Goal: Register for event/course

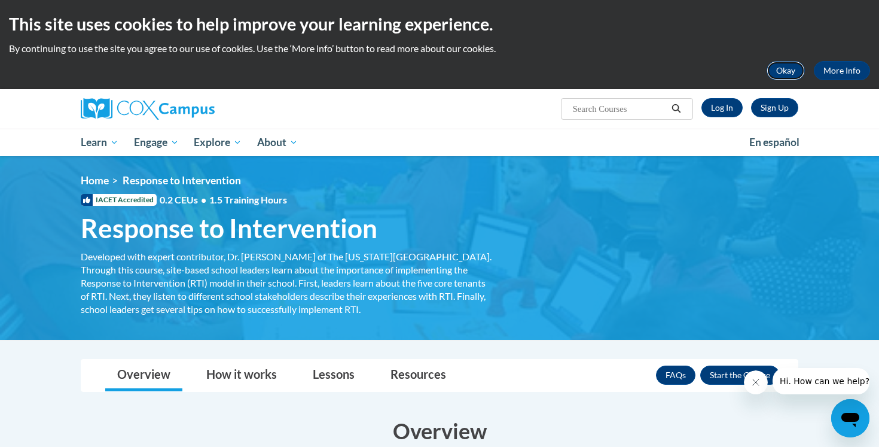
click at [772, 67] on button "Okay" at bounding box center [786, 70] width 38 height 19
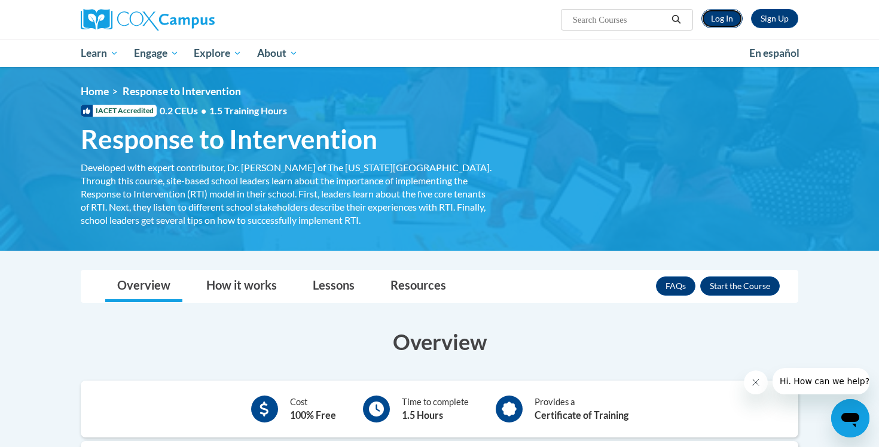
click at [723, 16] on link "Log In" at bounding box center [722, 18] width 41 height 19
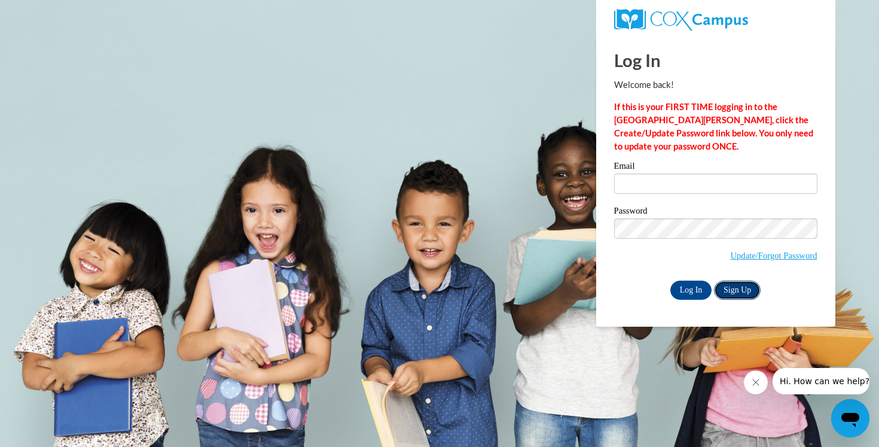
click at [736, 287] on link "Sign Up" at bounding box center [737, 290] width 47 height 19
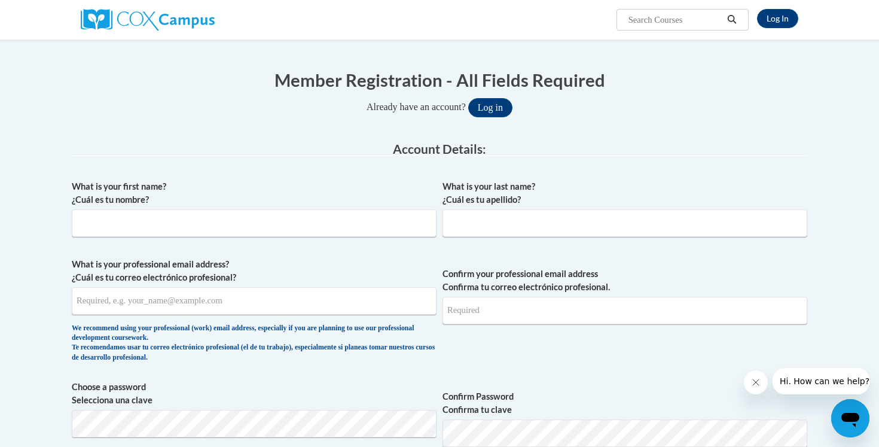
scroll to position [98, 0]
click at [115, 229] on input "What is your first name? ¿Cuál es tu nombre?" at bounding box center [254, 223] width 365 height 28
type input "Rocio"
click at [472, 228] on input "What is your last name? ¿Cuál es tu apellido?" at bounding box center [625, 223] width 365 height 28
type input "Nieto"
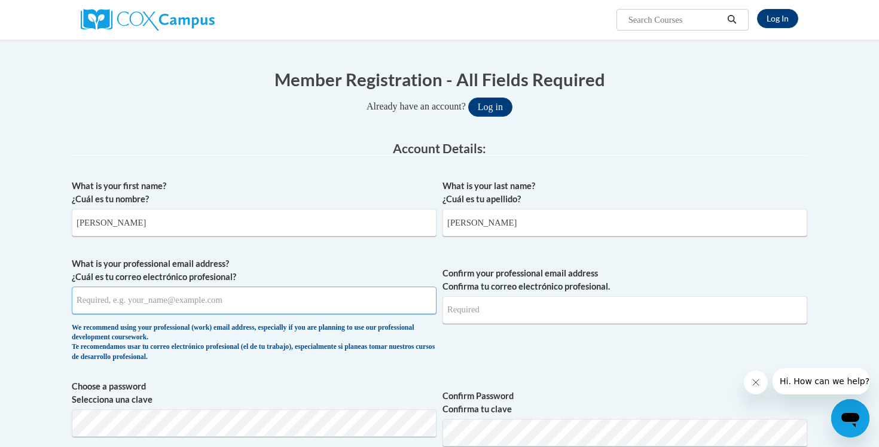
click at [212, 300] on input "What is your professional email address? ¿Cuál es tu correo electrónico profesi…" at bounding box center [254, 301] width 365 height 28
type input "rmniet7307@ung.edu"
click at [477, 314] on input "Confirm your professional email address Confirma tu correo electrónico profesio…" at bounding box center [625, 310] width 365 height 28
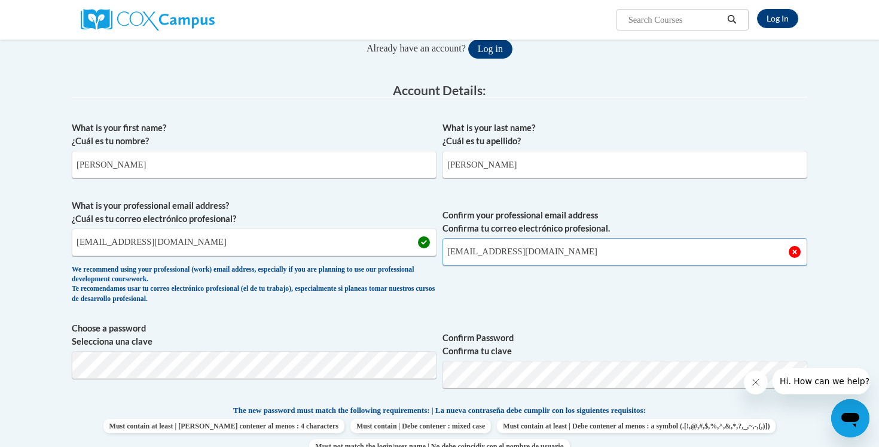
scroll to position [179, 0]
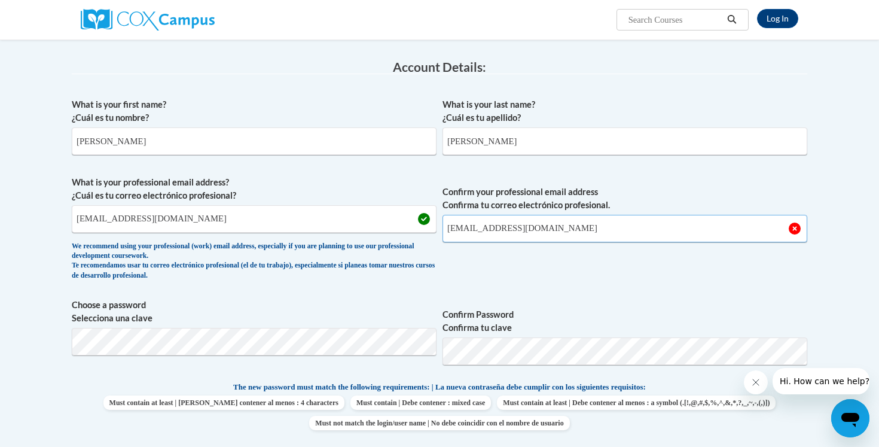
type input "rmniet7307@ung.edu"
click at [582, 297] on div "What is your first name? ¿Cuál es tu nombre? Rocio What is your last name? ¿Cuá…" at bounding box center [440, 365] width 736 height 546
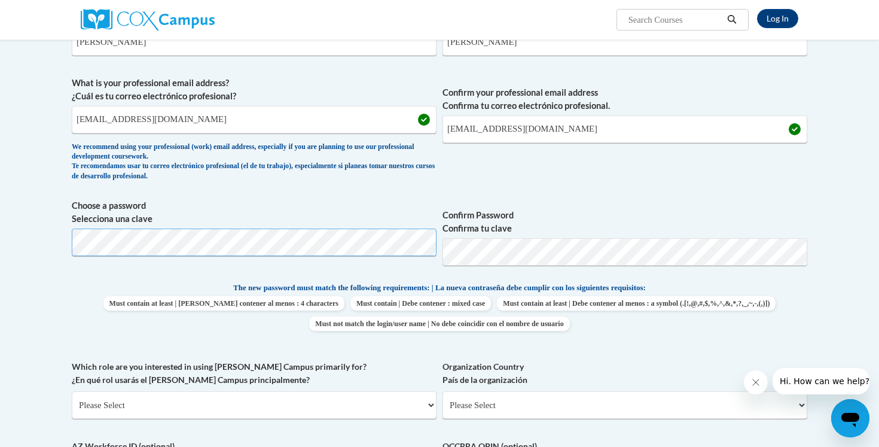
scroll to position [282, 0]
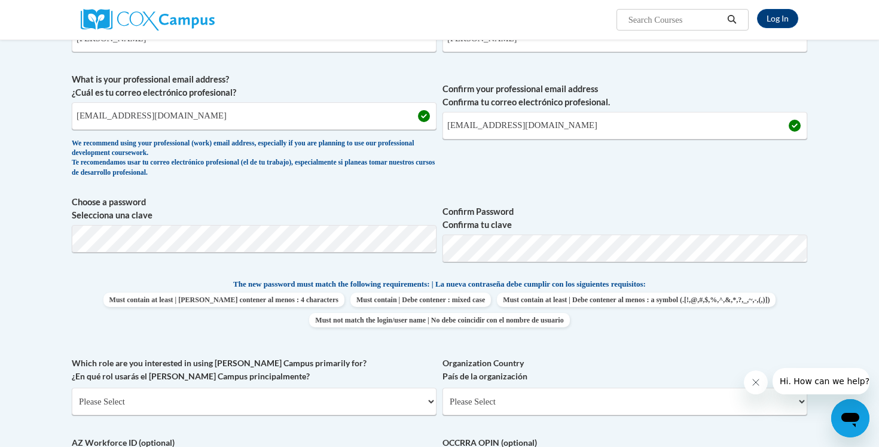
click at [732, 283] on p "The new password must match the following requirements: | La nueva contraseña d…" at bounding box center [440, 285] width 736 height 15
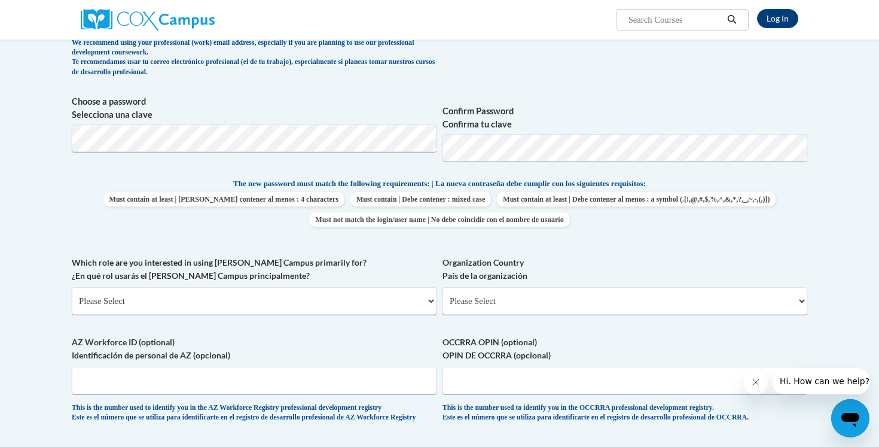
scroll to position [388, 0]
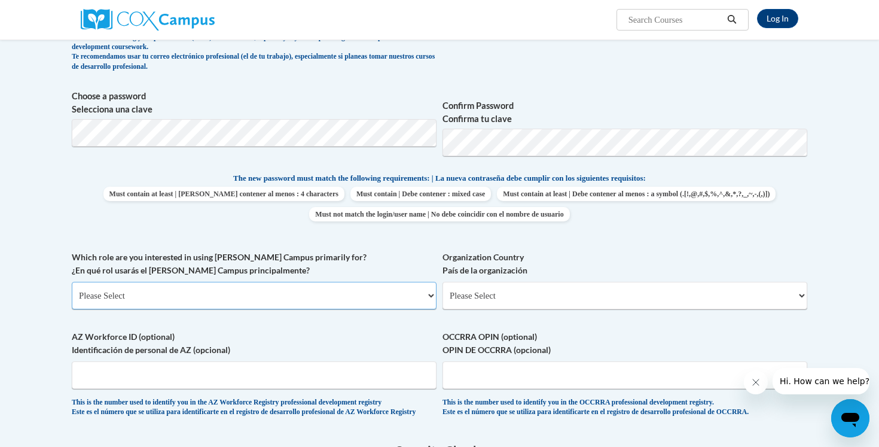
click at [154, 297] on select "Please Select College/University | Colegio/Universidad Community/Nonprofit Part…" at bounding box center [254, 296] width 365 height 28
select select "5a18ea06-2b54-4451-96f2-d152daf9eac5"
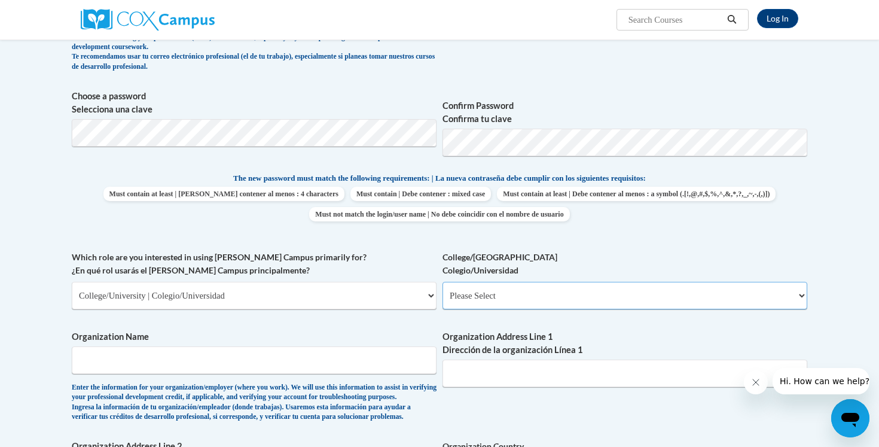
click at [489, 298] on select "Please Select College/University Staff | Empleado universitario College/Univers…" at bounding box center [625, 296] width 365 height 28
select select "99b32b07-cffc-426c-8bf6-0cd77760d84b"
click at [223, 368] on input "Organization Name" at bounding box center [254, 360] width 365 height 28
type input "University of North Georgia"
click at [494, 375] on input "Organization Address Line 1 Dirección de la organización Línea 1" at bounding box center [625, 374] width 365 height 28
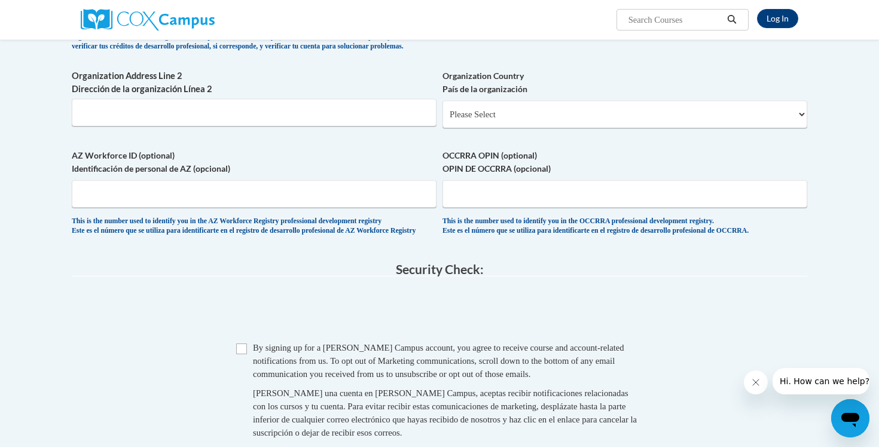
scroll to position [770, 0]
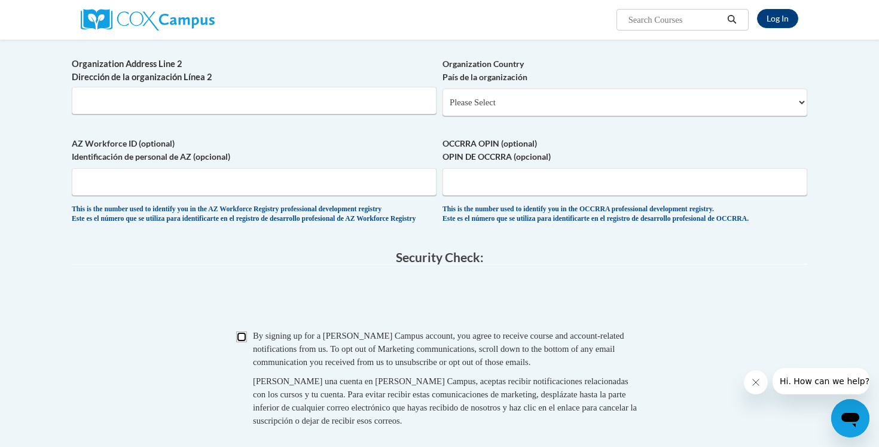
click at [243, 342] on input "Checkbox" at bounding box center [241, 336] width 11 height 11
checkbox input "true"
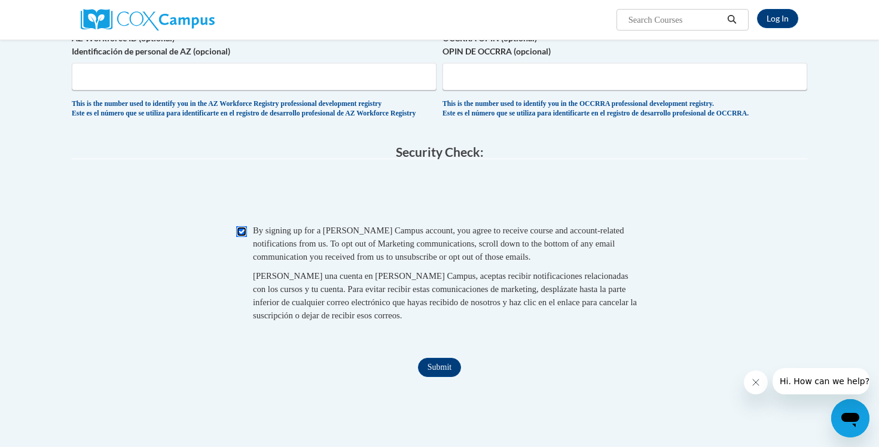
scroll to position [902, 0]
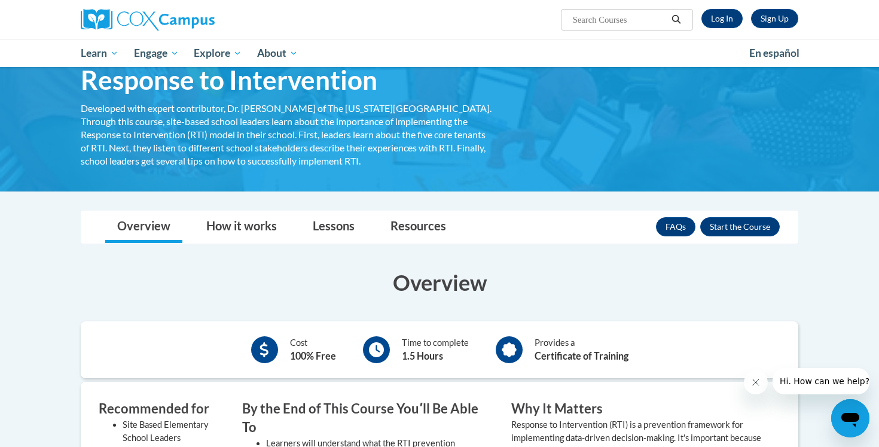
scroll to position [71, 0]
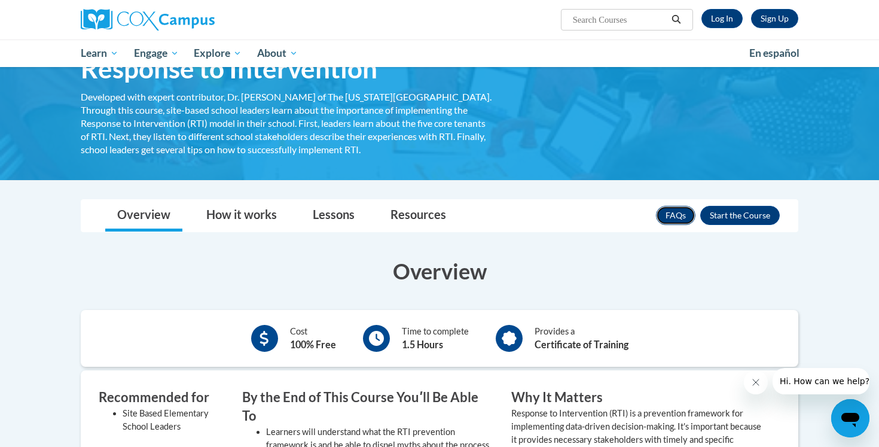
click at [676, 222] on link "FAQs" at bounding box center [675, 215] width 39 height 19
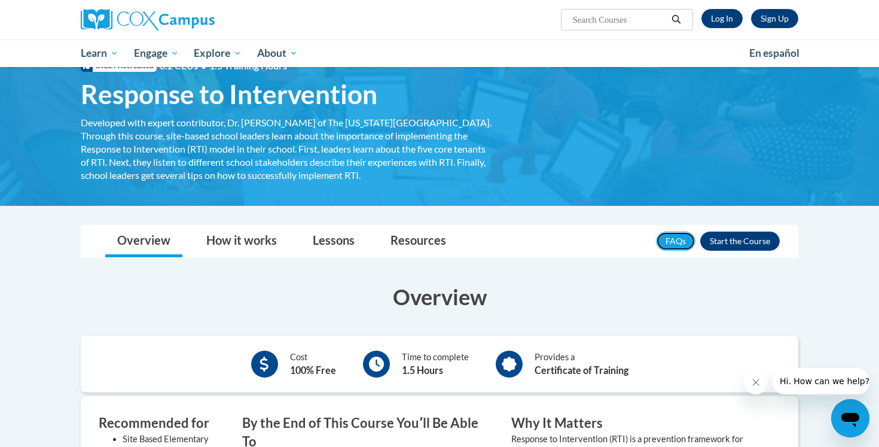
scroll to position [0, 0]
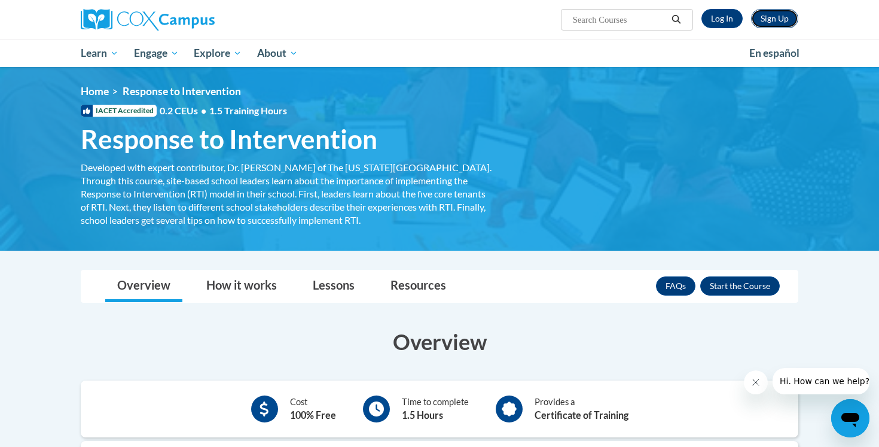
click at [764, 21] on link "Sign Up" at bounding box center [774, 18] width 47 height 19
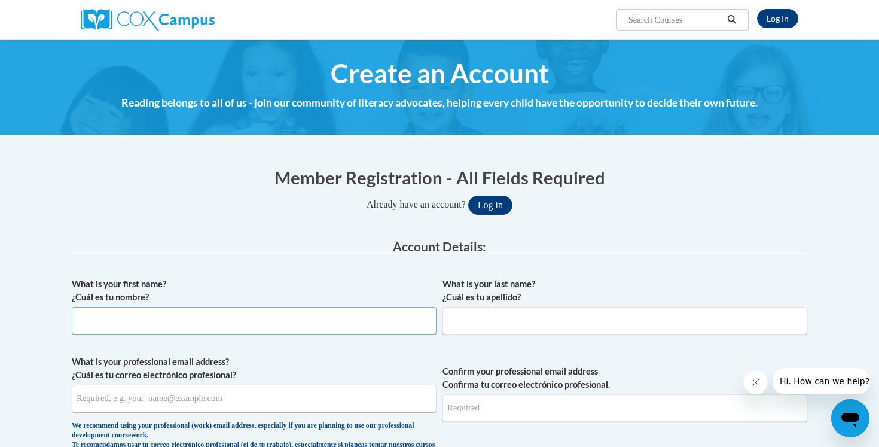
click at [126, 324] on input "What is your first name? ¿Cuál es tu nombre?" at bounding box center [254, 321] width 365 height 28
type input "[PERSON_NAME]"
click at [461, 324] on input "What is your last name? ¿Cuál es tu apellido?" at bounding box center [625, 321] width 365 height 28
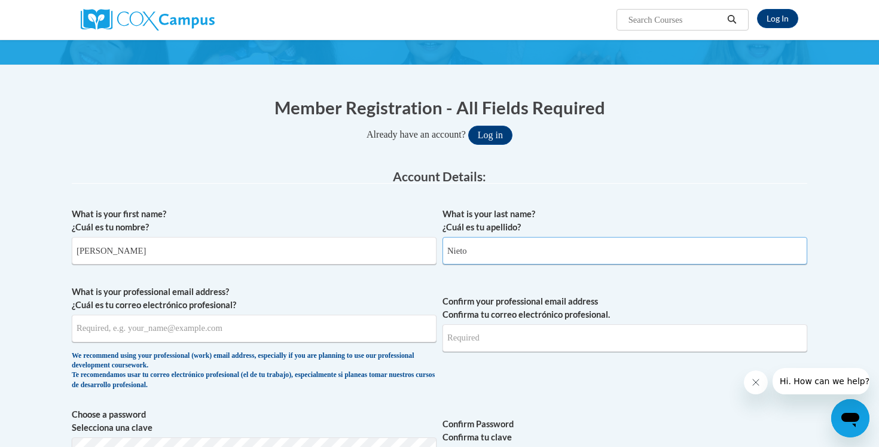
scroll to position [83, 0]
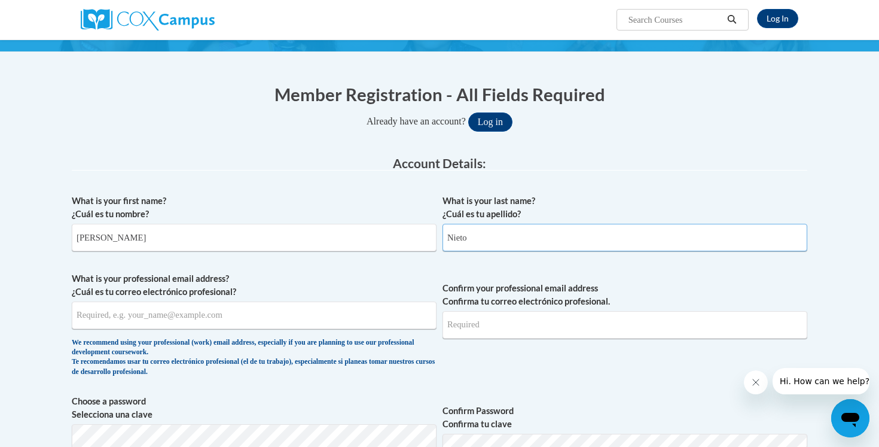
type input "Nieto"
click at [149, 324] on input "What is your professional email address? ¿Cuál es tu correo electrónico profesi…" at bounding box center [254, 315] width 365 height 28
type input "[EMAIL_ADDRESS][DOMAIN_NAME]"
click at [519, 328] on input "Confirm your professional email address Confirma tu correo electrónico profesio…" at bounding box center [625, 325] width 365 height 28
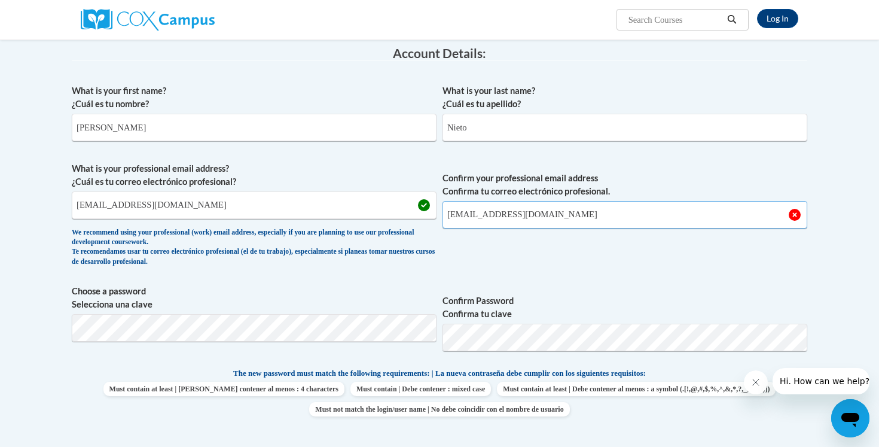
scroll to position [197, 0]
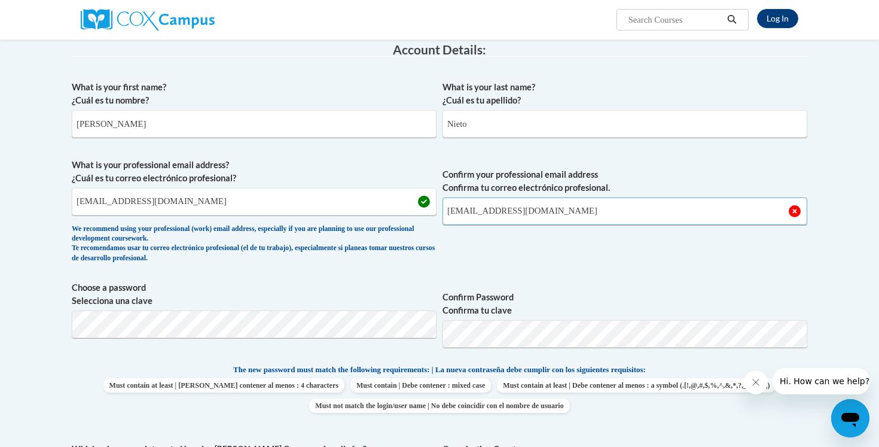
type input "rmniet7307@ung.edu"
click at [547, 249] on span "Confirm your professional email address Confirma tu correo electrónico profesio…" at bounding box center [625, 214] width 365 height 111
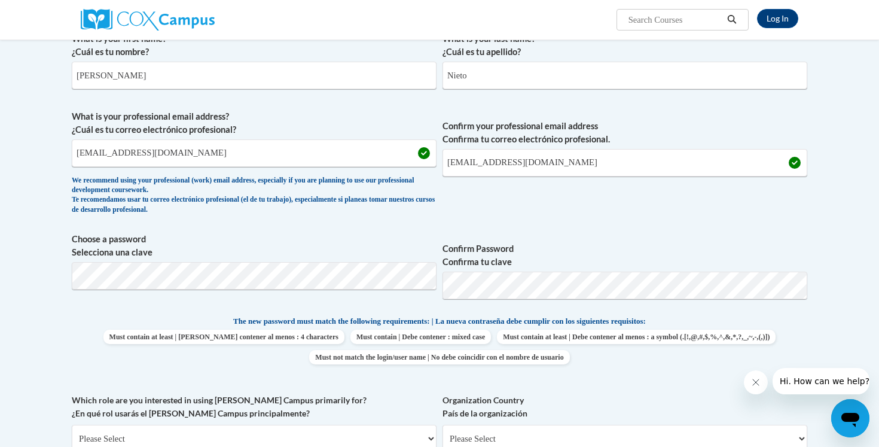
scroll to position [256, 0]
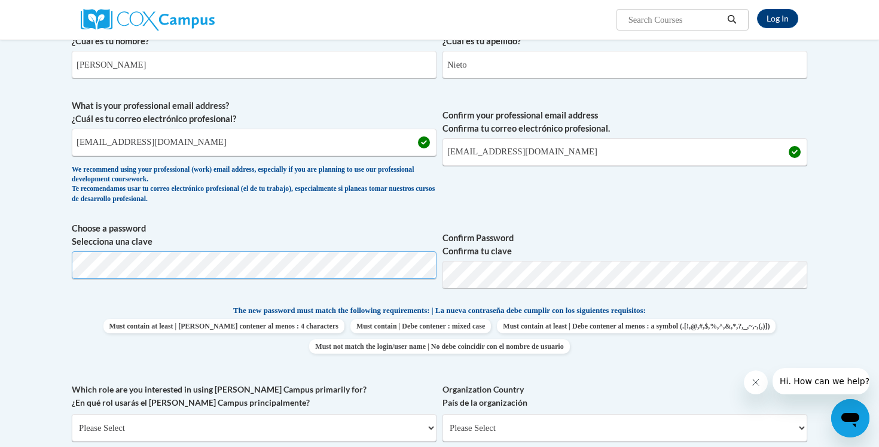
click at [20, 270] on body "Log In Search Search... Create an Account Reading belongs to all of us - join o…" at bounding box center [439, 429] width 879 height 1370
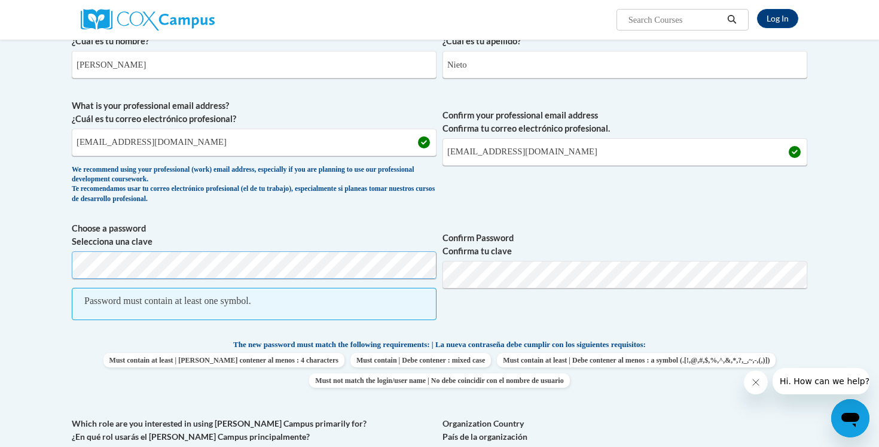
click at [35, 270] on body "Log In Search Search... Create an Account Reading belongs to all of us - join o…" at bounding box center [439, 446] width 879 height 1405
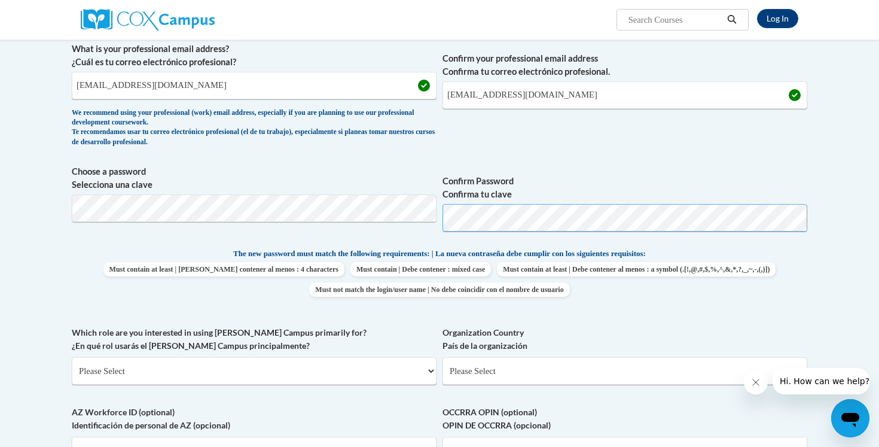
scroll to position [332, 0]
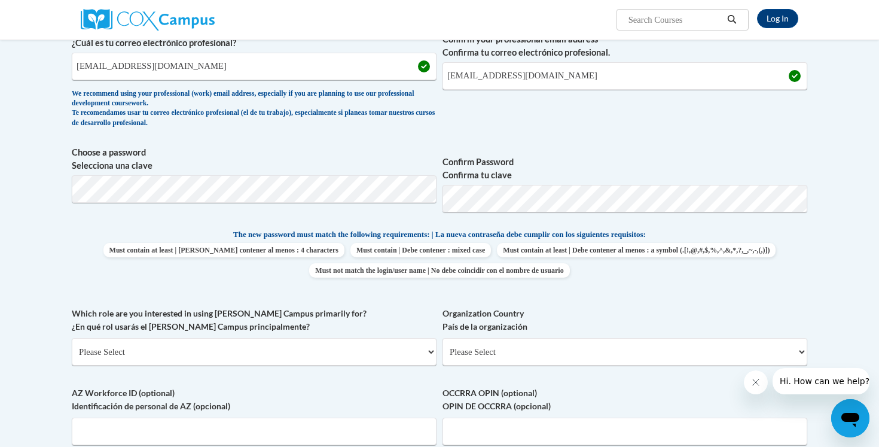
click at [803, 285] on div "What is your first name? ¿Cuál es tu nombre? Rocio What is your last name? ¿Cuá…" at bounding box center [440, 213] width 736 height 546
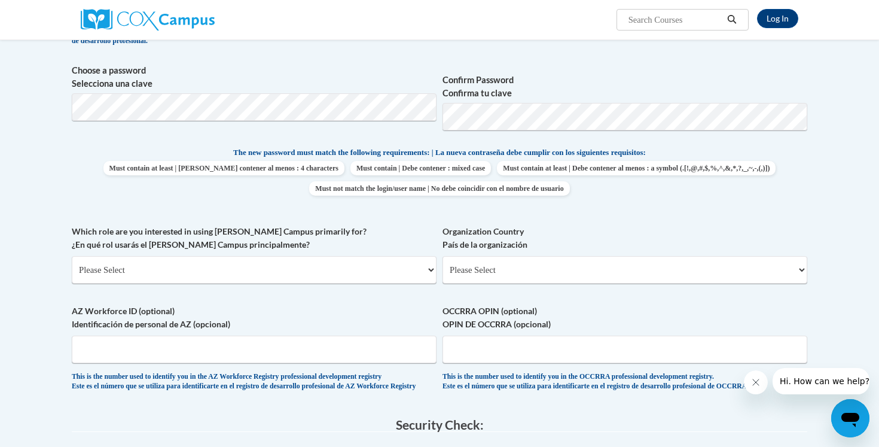
scroll to position [461, 0]
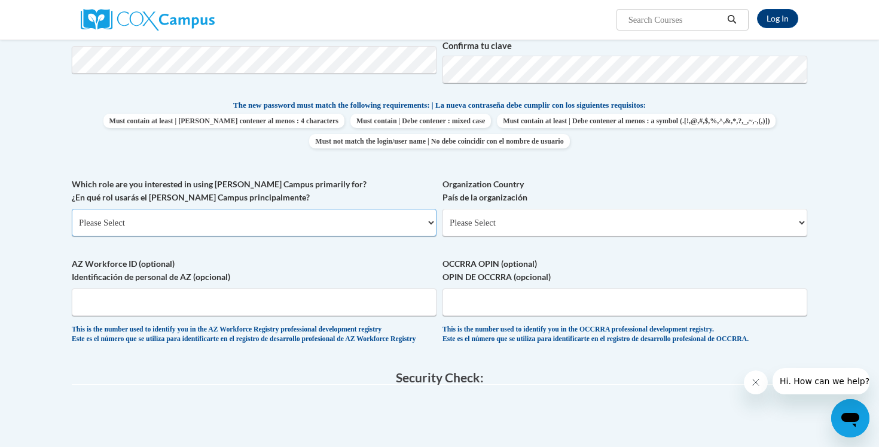
click at [166, 224] on select "Please Select College/University | Colegio/Universidad Community/Nonprofit Part…" at bounding box center [254, 223] width 365 height 28
select select "5a18ea06-2b54-4451-96f2-d152daf9eac5"
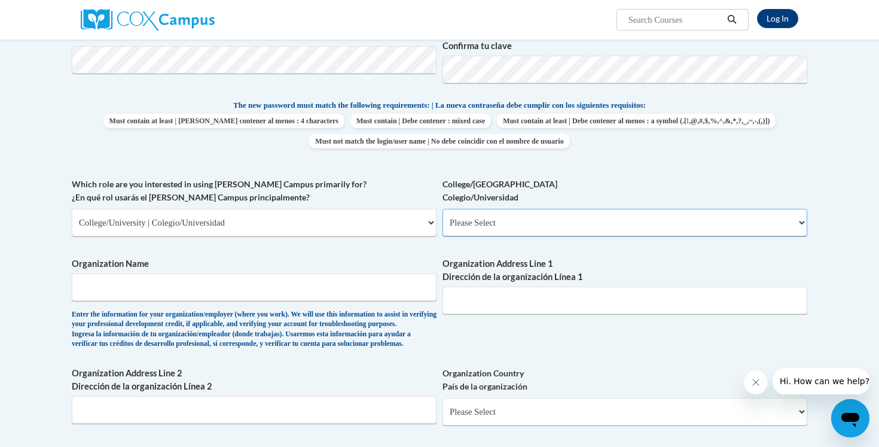
click at [486, 236] on select "Please Select College/University Staff | Empleado universitario College/Univers…" at bounding box center [625, 223] width 365 height 28
select select "99b32b07-cffc-426c-8bf6-0cd77760d84b"
click at [109, 285] on input "Organization Name" at bounding box center [254, 287] width 365 height 28
type input "[GEOGRAPHIC_DATA][US_STATE]"
click at [485, 304] on input "Organization Address Line 1 Dirección de la organización Línea 1" at bounding box center [625, 301] width 365 height 28
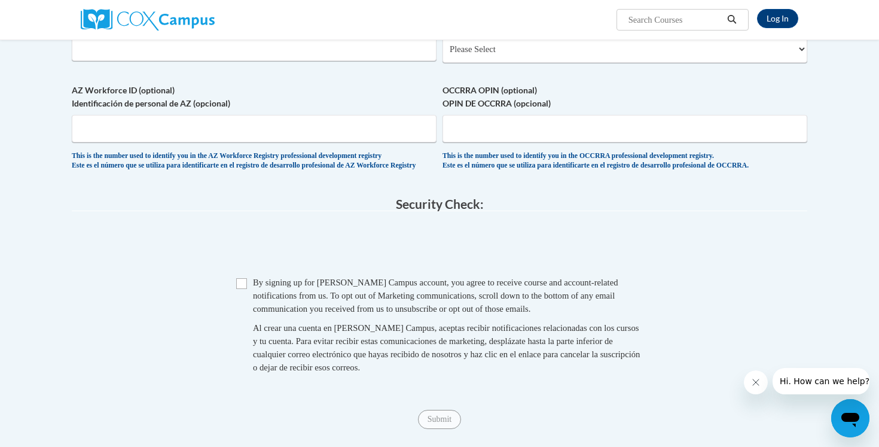
scroll to position [843, 0]
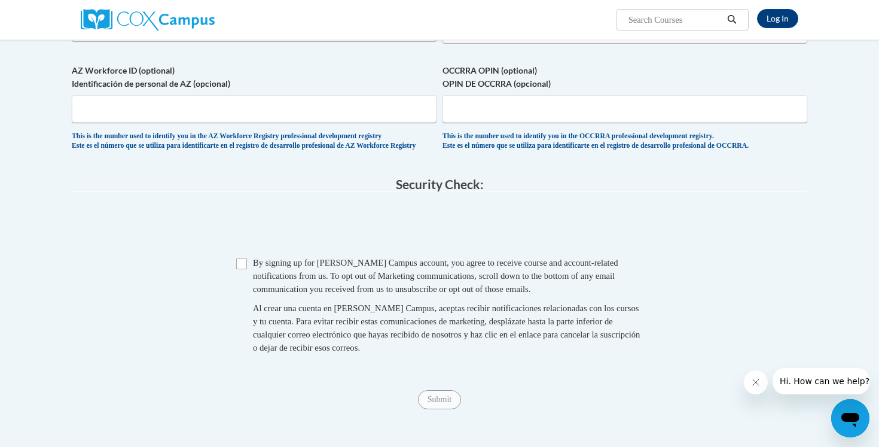
click at [247, 294] on span "Checkbox By signing up for a Cox Campus account, you agree to receive course an…" at bounding box center [439, 311] width 407 height 110
click at [242, 269] on input "Checkbox" at bounding box center [241, 263] width 11 height 11
checkbox input "true"
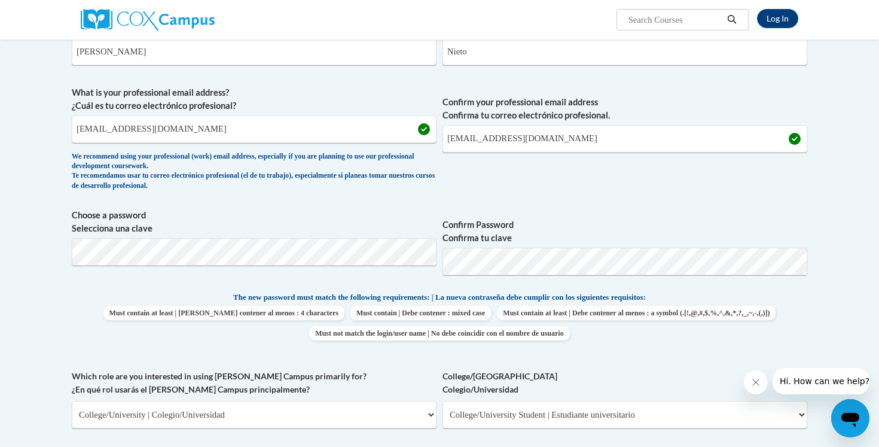
scroll to position [1128, 0]
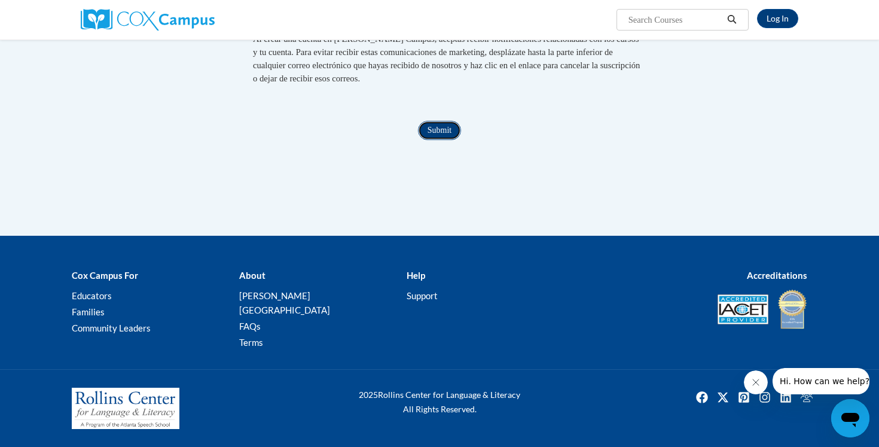
click at [433, 140] on input "Submit" at bounding box center [439, 130] width 43 height 19
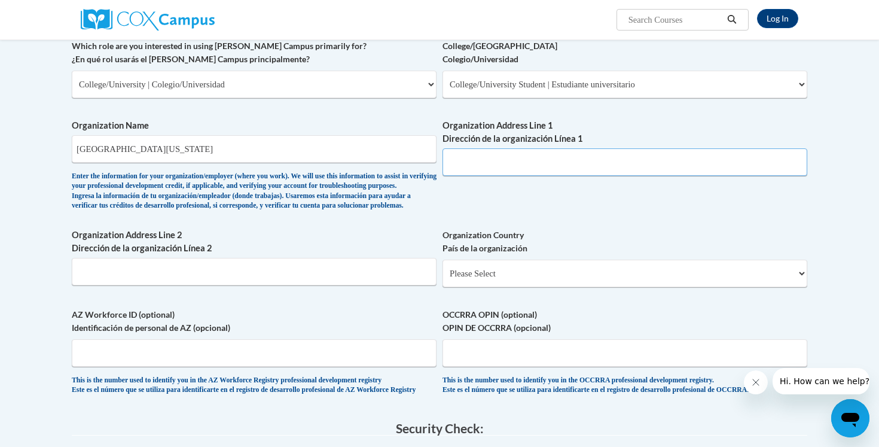
scroll to position [599, 0]
click at [486, 166] on input "Organization Address Line 1 Dirección de la organización Línea 1" at bounding box center [625, 163] width 365 height 28
type input "[STREET_ADDRESS]"
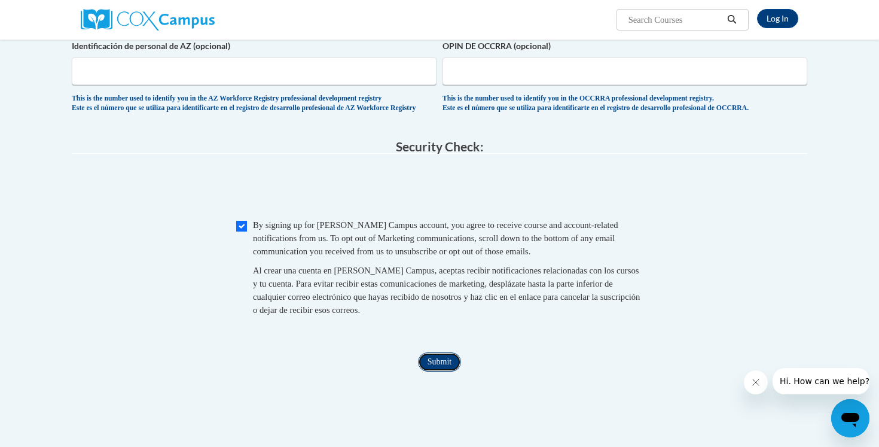
click at [450, 371] on input "Submit" at bounding box center [439, 361] width 43 height 19
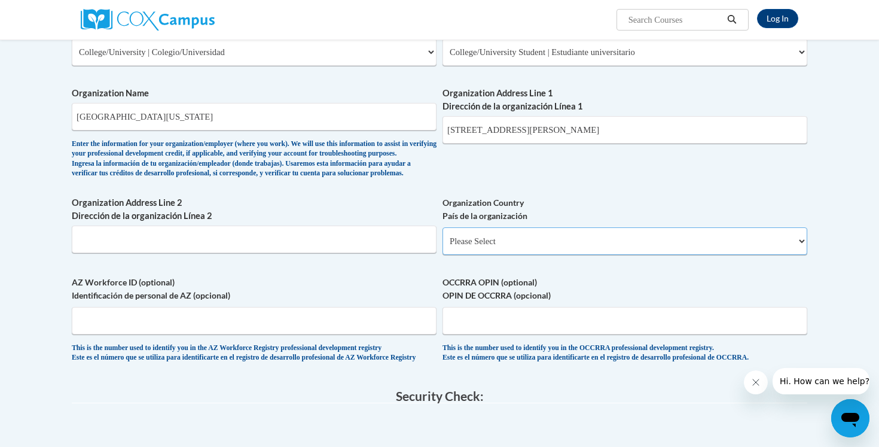
scroll to position [616, 0]
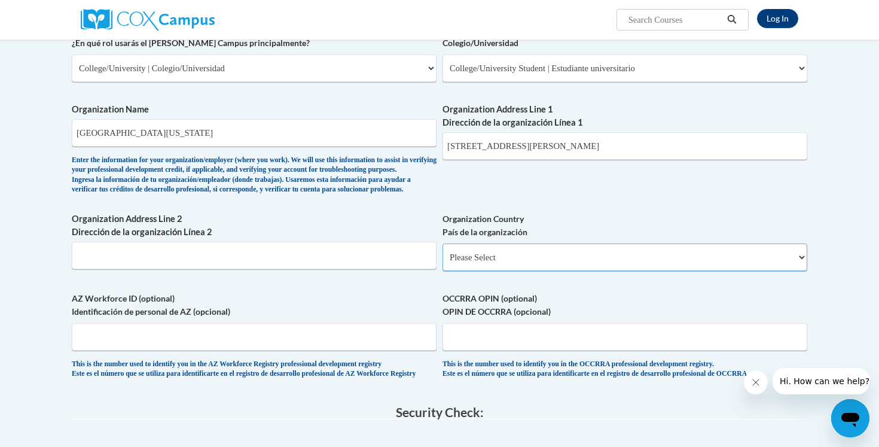
click at [508, 271] on select "Please Select United States | Estados Unidos Outside of the United States | Fue…" at bounding box center [625, 257] width 365 height 28
select select "ad49bcad-a171-4b2e-b99c-48b446064914"
select select
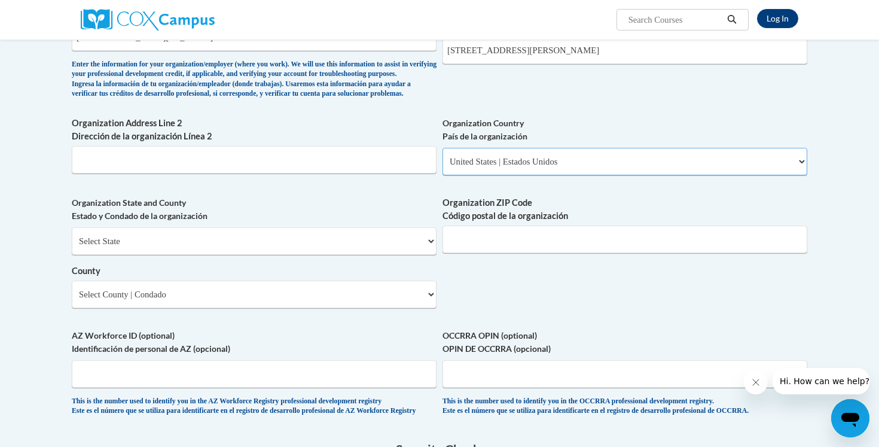
scroll to position [712, 0]
click at [254, 254] on select "Select State Alabama Alaska Arizona Arkansas California Colorado Connecticut De…" at bounding box center [254, 240] width 365 height 28
select select "Georgia"
click at [479, 252] on input "Organization ZIP Code Código postal de la organización" at bounding box center [625, 238] width 365 height 28
type input "30566"
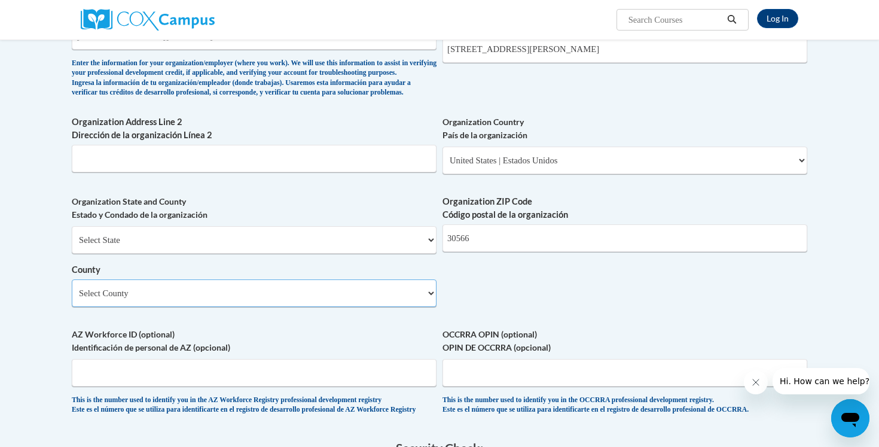
click at [289, 307] on select "Select County Appling Atkinson Bacon Baker Baldwin Banks Barrow Bartow Ben Hill…" at bounding box center [254, 293] width 365 height 28
select select "Hall"
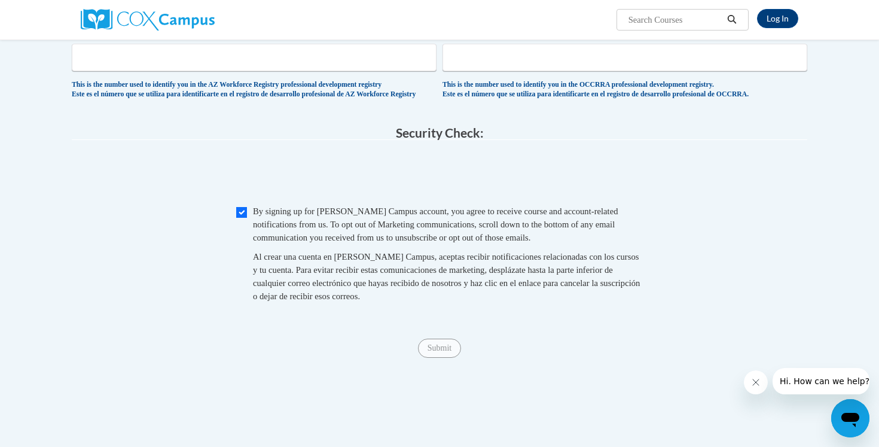
scroll to position [1105, 0]
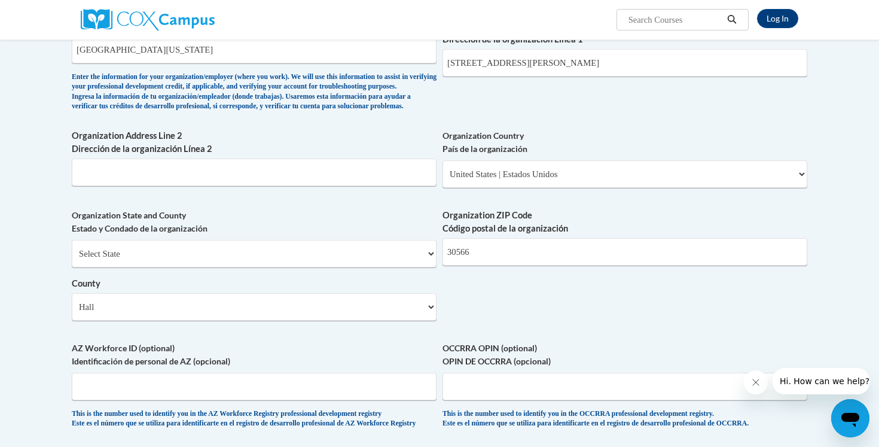
click at [568, 117] on div "What is your first name? ¿Cuál es tu nombre? Rocio What is your last name? ¿Cuá…" at bounding box center [440, 6] width 736 height 867
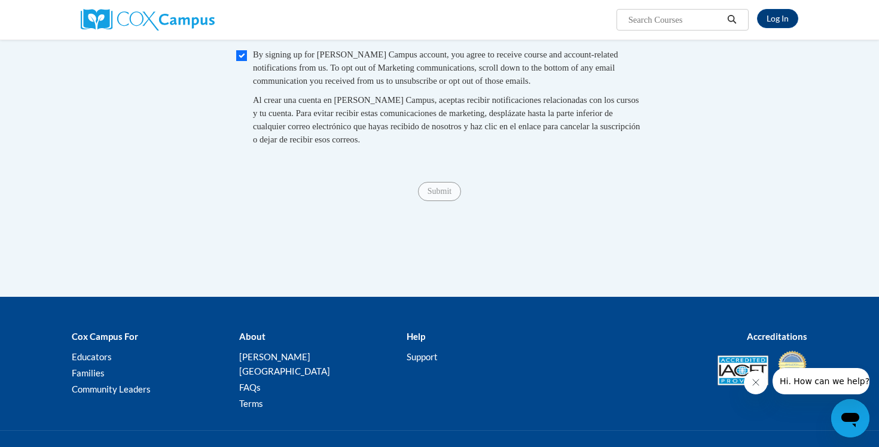
scroll to position [1163, 0]
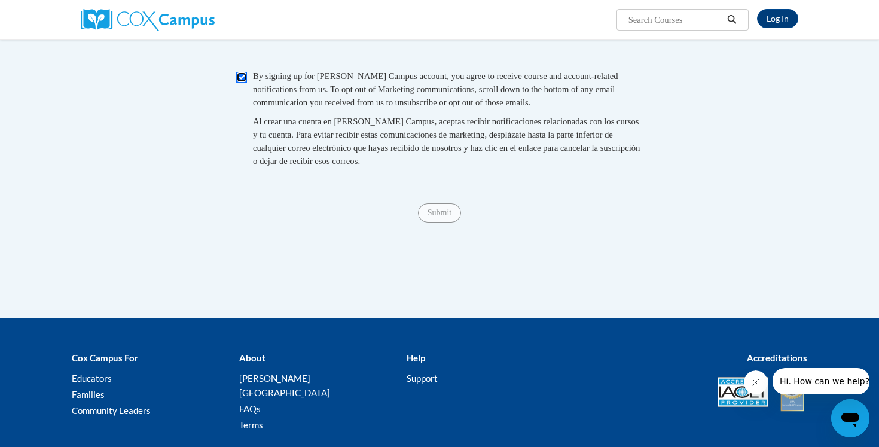
click at [240, 83] on input "Checkbox" at bounding box center [241, 77] width 11 height 11
click at [242, 98] on fieldset "Security Check: Enter the security code + = TextBox Checkbox" at bounding box center [440, 92] width 736 height 203
click at [240, 83] on input "Checkbox" at bounding box center [241, 77] width 11 height 11
checkbox input "true"
click at [442, 223] on input "Submit" at bounding box center [439, 212] width 43 height 19
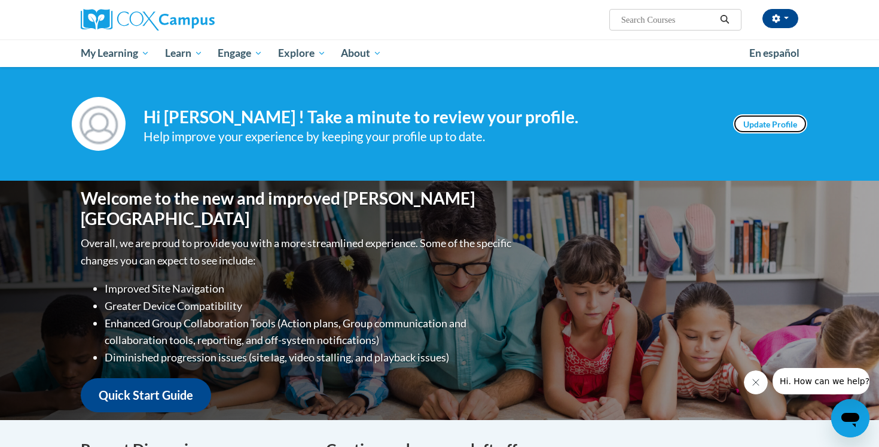
click at [785, 121] on link "Update Profile" at bounding box center [770, 123] width 74 height 19
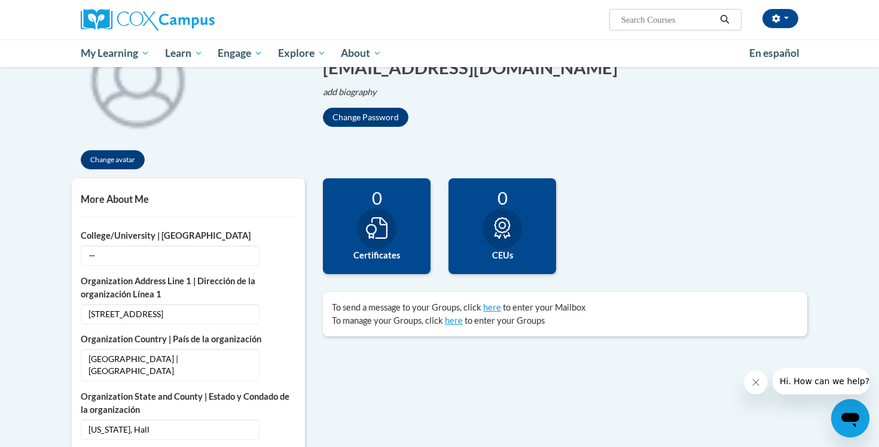
scroll to position [178, 0]
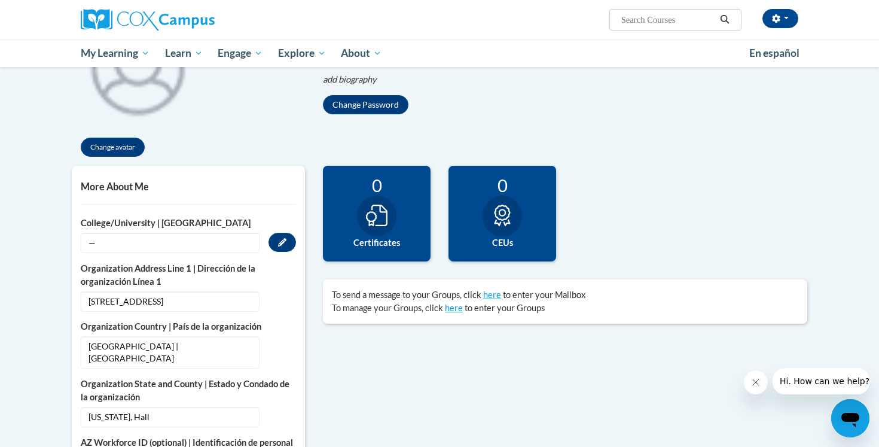
click at [116, 245] on span "—" at bounding box center [170, 243] width 179 height 20
click at [109, 246] on span "—" at bounding box center [170, 243] width 179 height 20
click at [288, 245] on button "Edit" at bounding box center [283, 242] width 28 height 19
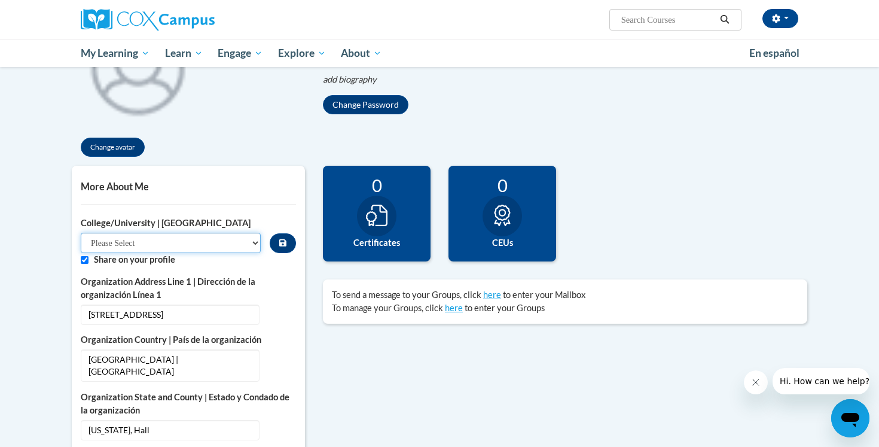
click at [200, 239] on select "Please Select College/University Staff | Empleado universitario College/Univers…" at bounding box center [171, 243] width 180 height 20
select select "99b32b07-cffc-426c-8bf6-0cd77760d84b"
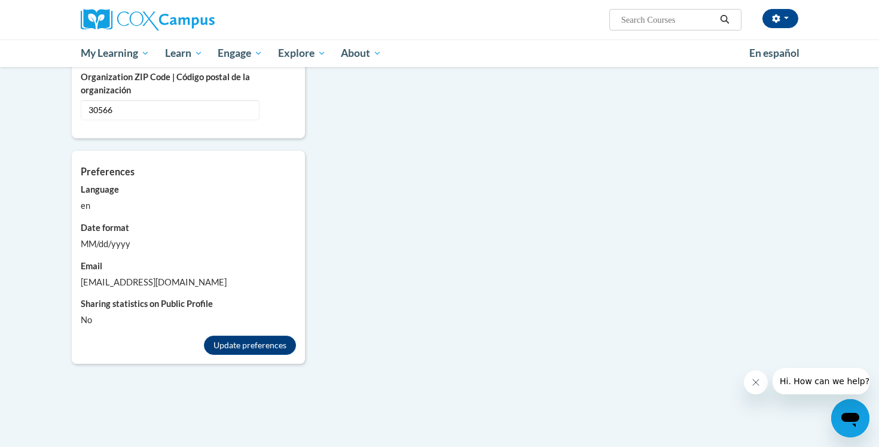
scroll to position [943, 0]
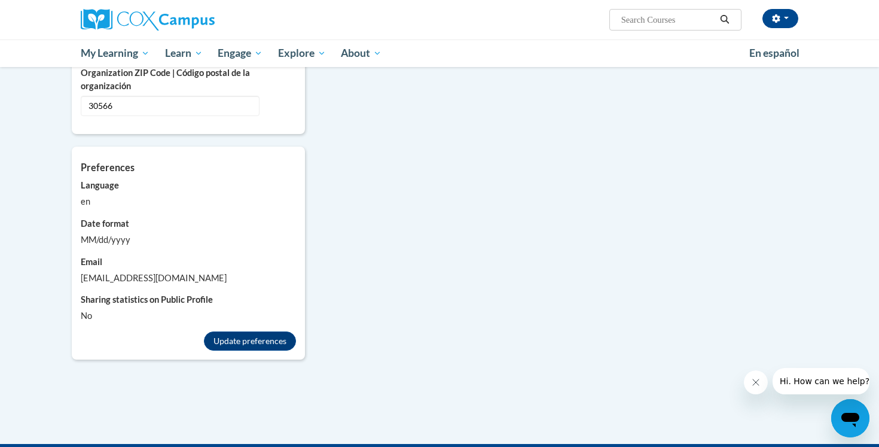
click at [100, 195] on div "en" at bounding box center [188, 201] width 215 height 13
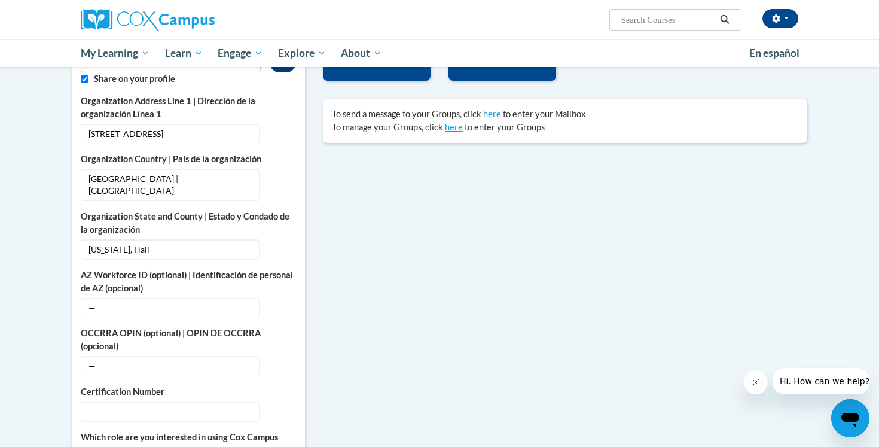
scroll to position [0, 0]
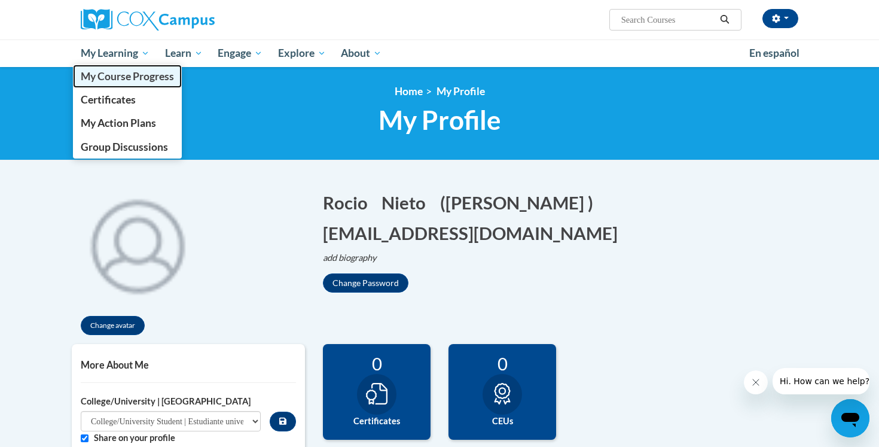
click at [115, 75] on span "My Course Progress" at bounding box center [127, 76] width 93 height 13
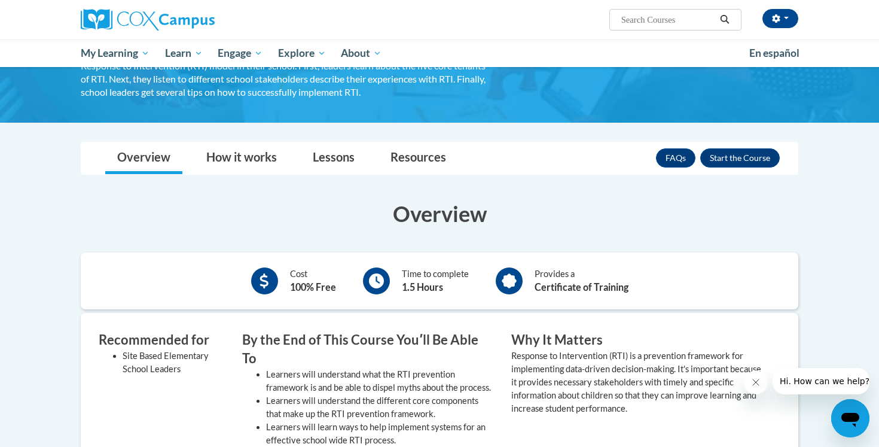
scroll to position [130, 0]
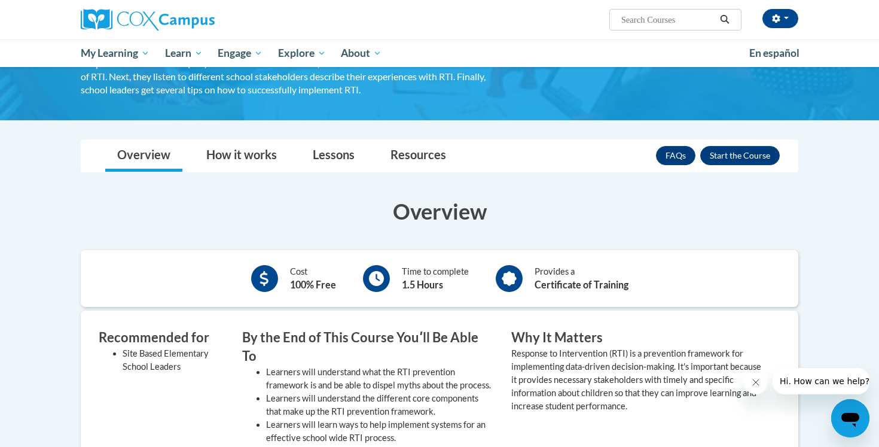
click at [782, 29] on div "Rocio Nieto (Eastern Daylight Time GMT-0400 ) My Profile Inbox My Transcripts L…" at bounding box center [562, 15] width 491 height 31
click at [782, 22] on button "button" at bounding box center [781, 18] width 36 height 19
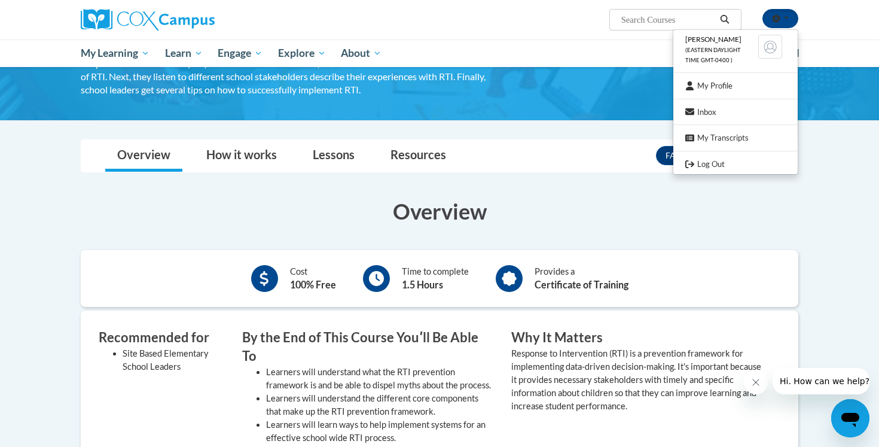
click at [828, 175] on body "Rocio Nieto (Eastern Daylight Time GMT-0400 ) My Profile Inbox My Transcripts L…" at bounding box center [439, 428] width 879 height 1116
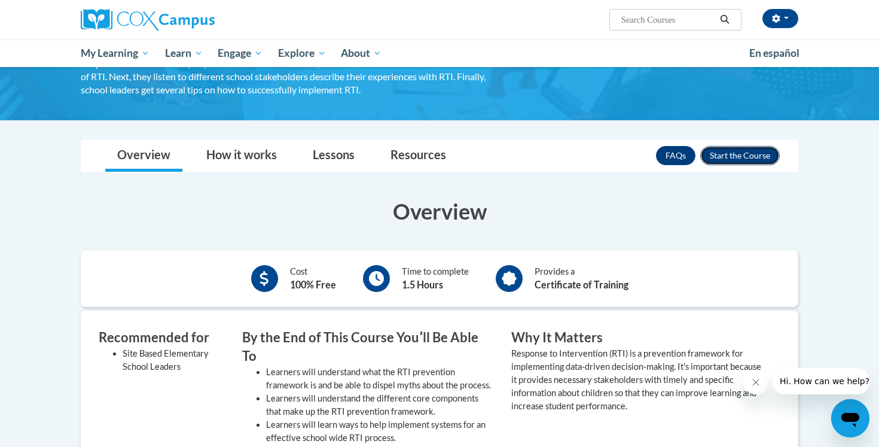
click at [763, 153] on button "Enroll" at bounding box center [740, 155] width 80 height 19
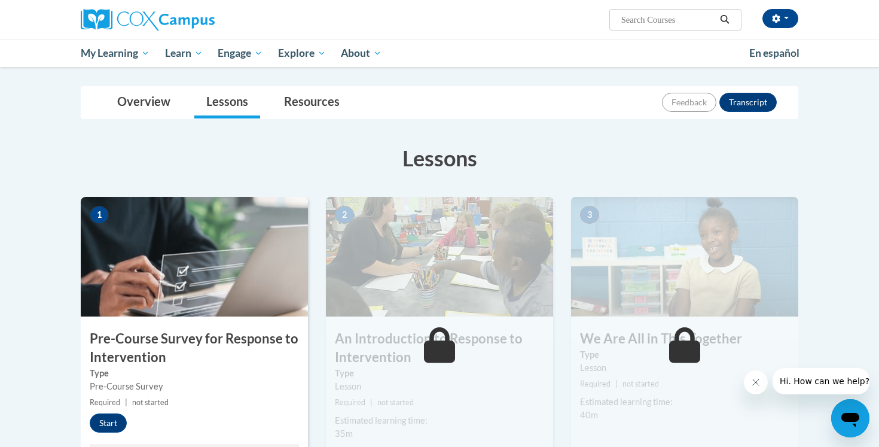
scroll to position [130, 0]
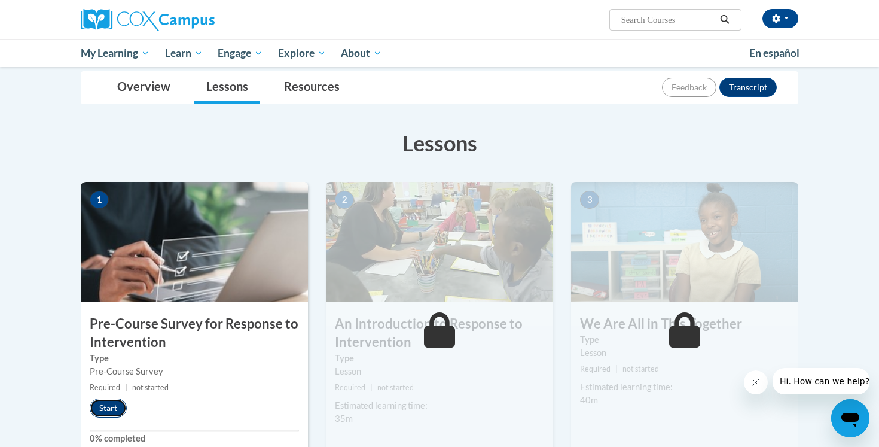
click at [106, 406] on button "Start" at bounding box center [108, 407] width 37 height 19
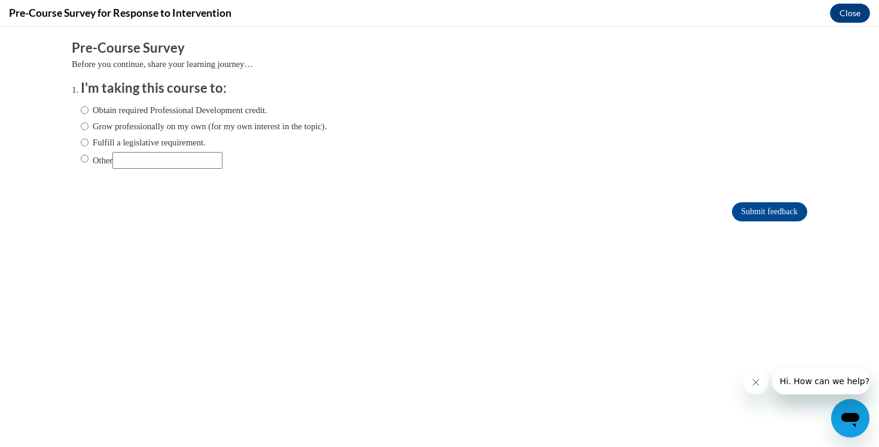
scroll to position [0, 0]
click at [84, 111] on input "Obtain required Professional Development credit." at bounding box center [85, 109] width 8 height 13
radio input "true"
click at [770, 206] on input "Submit feedback" at bounding box center [769, 211] width 75 height 19
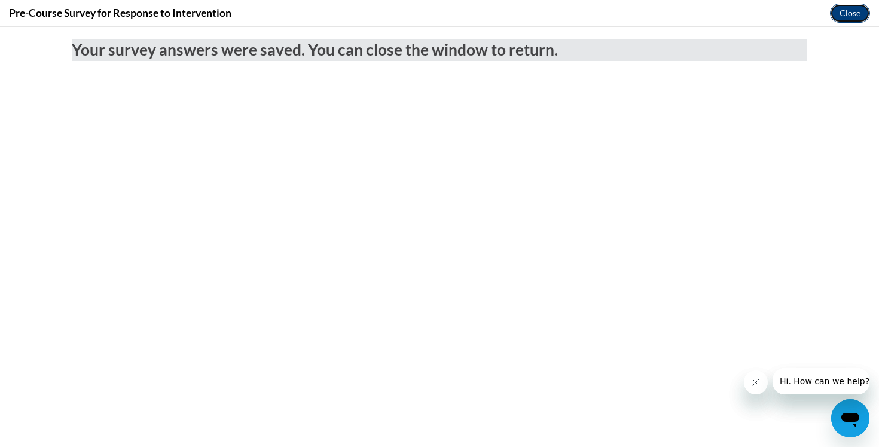
click at [852, 7] on button "Close" at bounding box center [850, 13] width 40 height 19
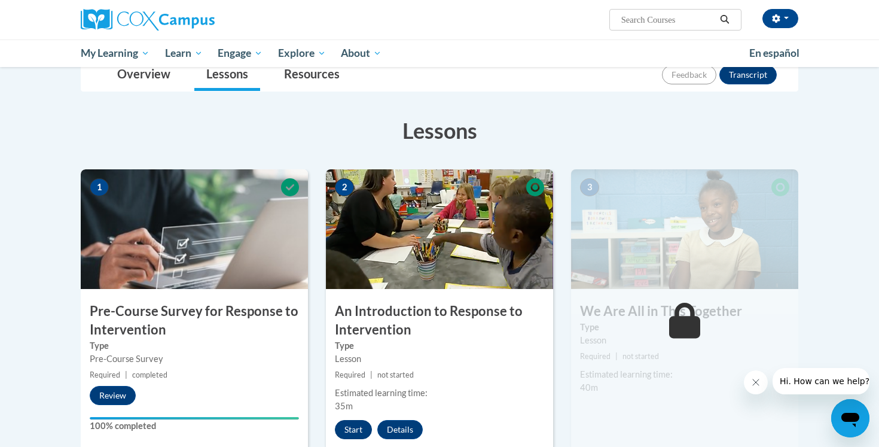
scroll to position [153, 0]
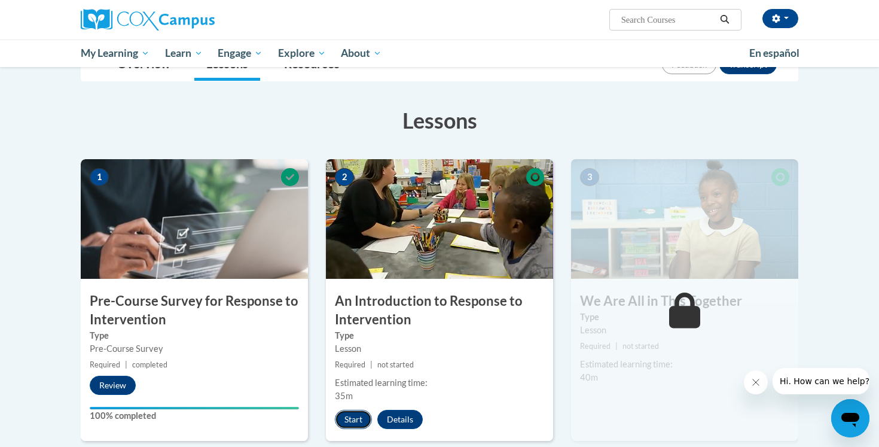
click at [352, 423] on button "Start" at bounding box center [353, 419] width 37 height 19
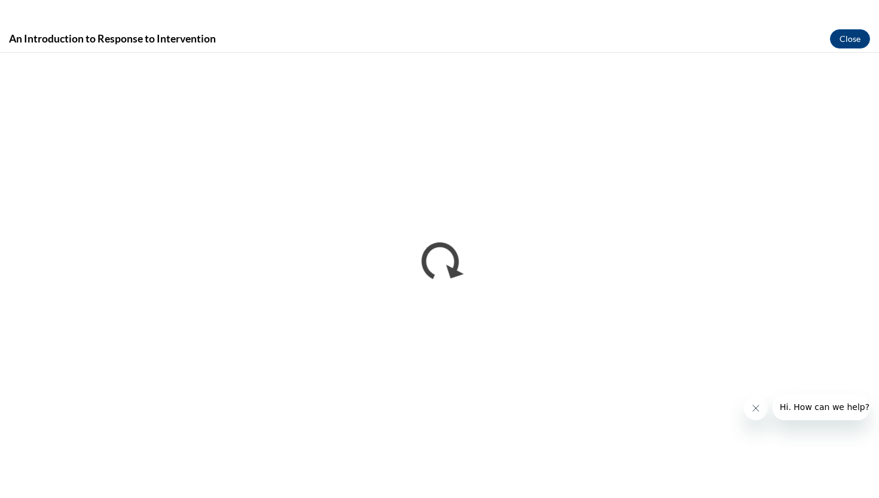
scroll to position [0, 0]
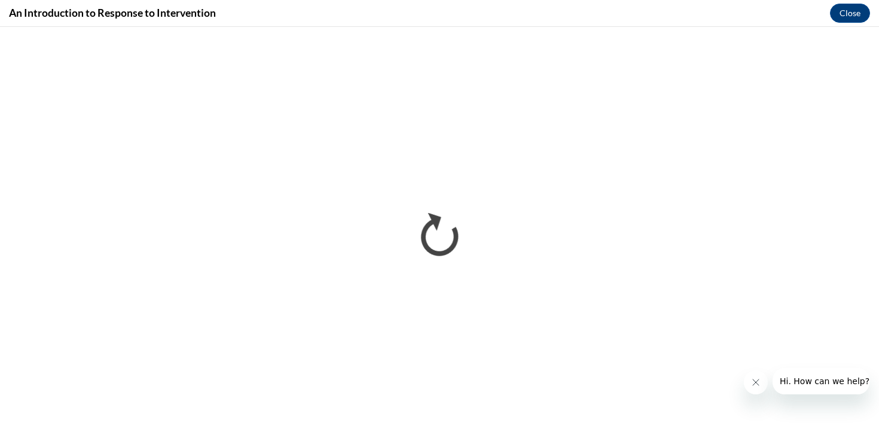
drag, startPoint x: 749, startPoint y: 379, endPoint x: 1491, endPoint y: 708, distance: 811.4
click at [749, 379] on button "Close message from company" at bounding box center [756, 382] width 24 height 24
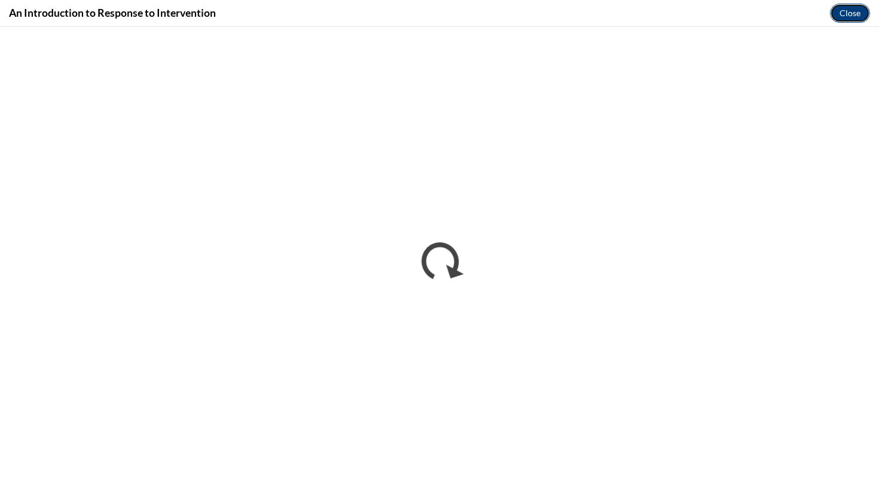
click at [845, 13] on button "Close" at bounding box center [850, 13] width 40 height 19
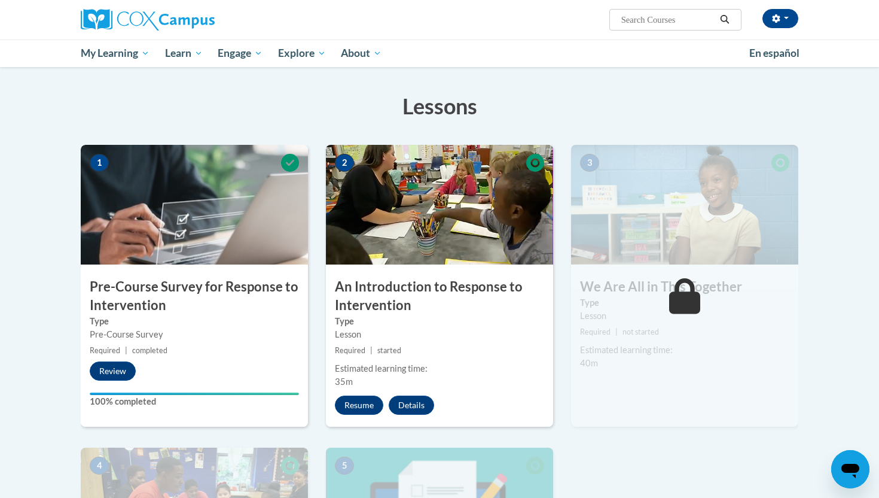
scroll to position [192, 0]
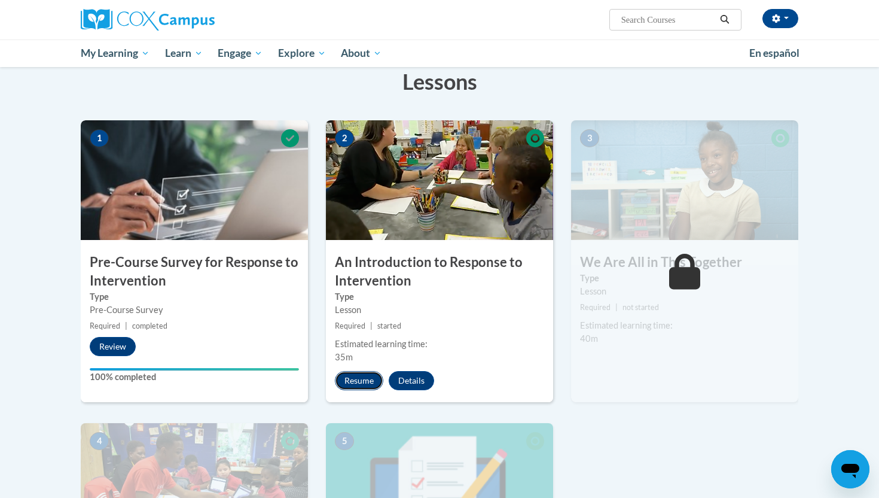
click at [351, 381] on button "Resume" at bounding box center [359, 380] width 48 height 19
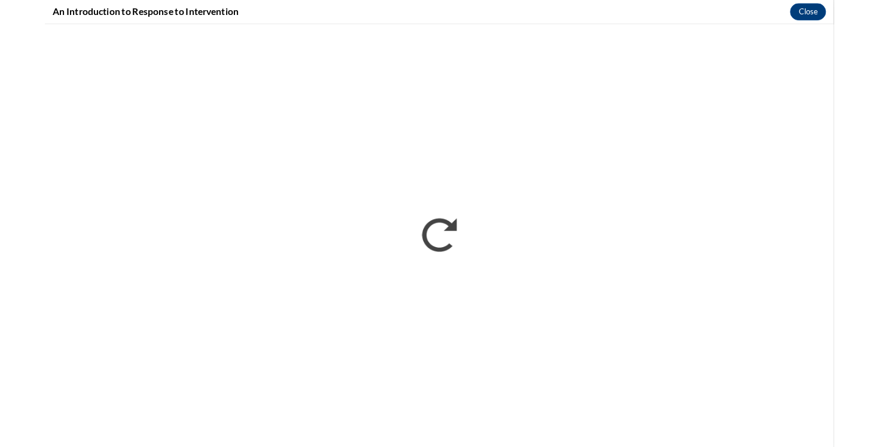
scroll to position [0, 0]
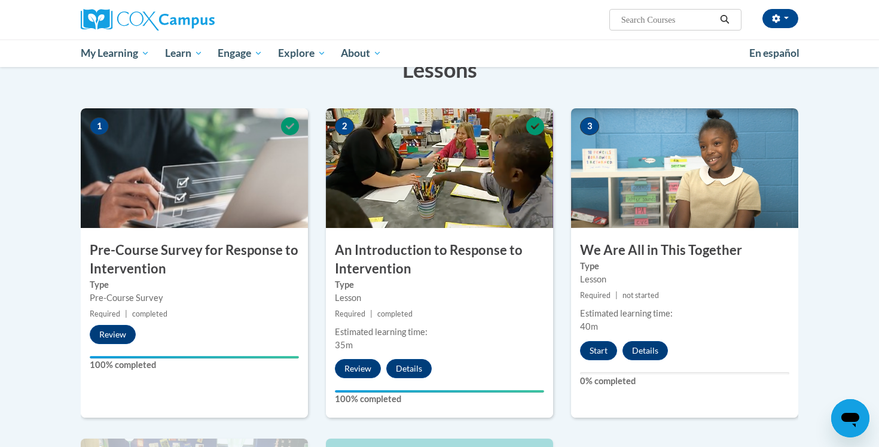
scroll to position [203, 0]
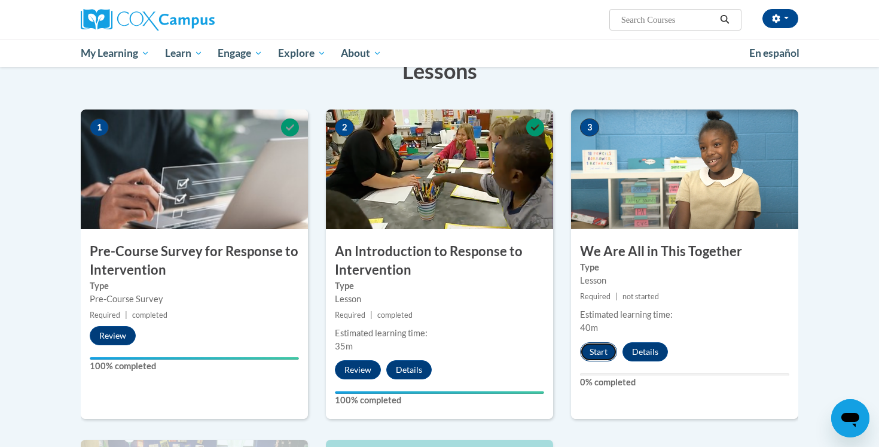
click at [589, 353] on button "Start" at bounding box center [598, 351] width 37 height 19
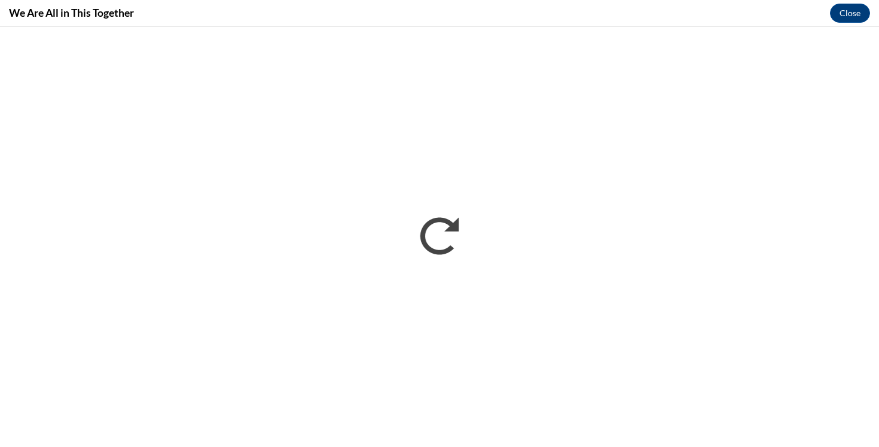
scroll to position [0, 0]
